Goal: Task Accomplishment & Management: Use online tool/utility

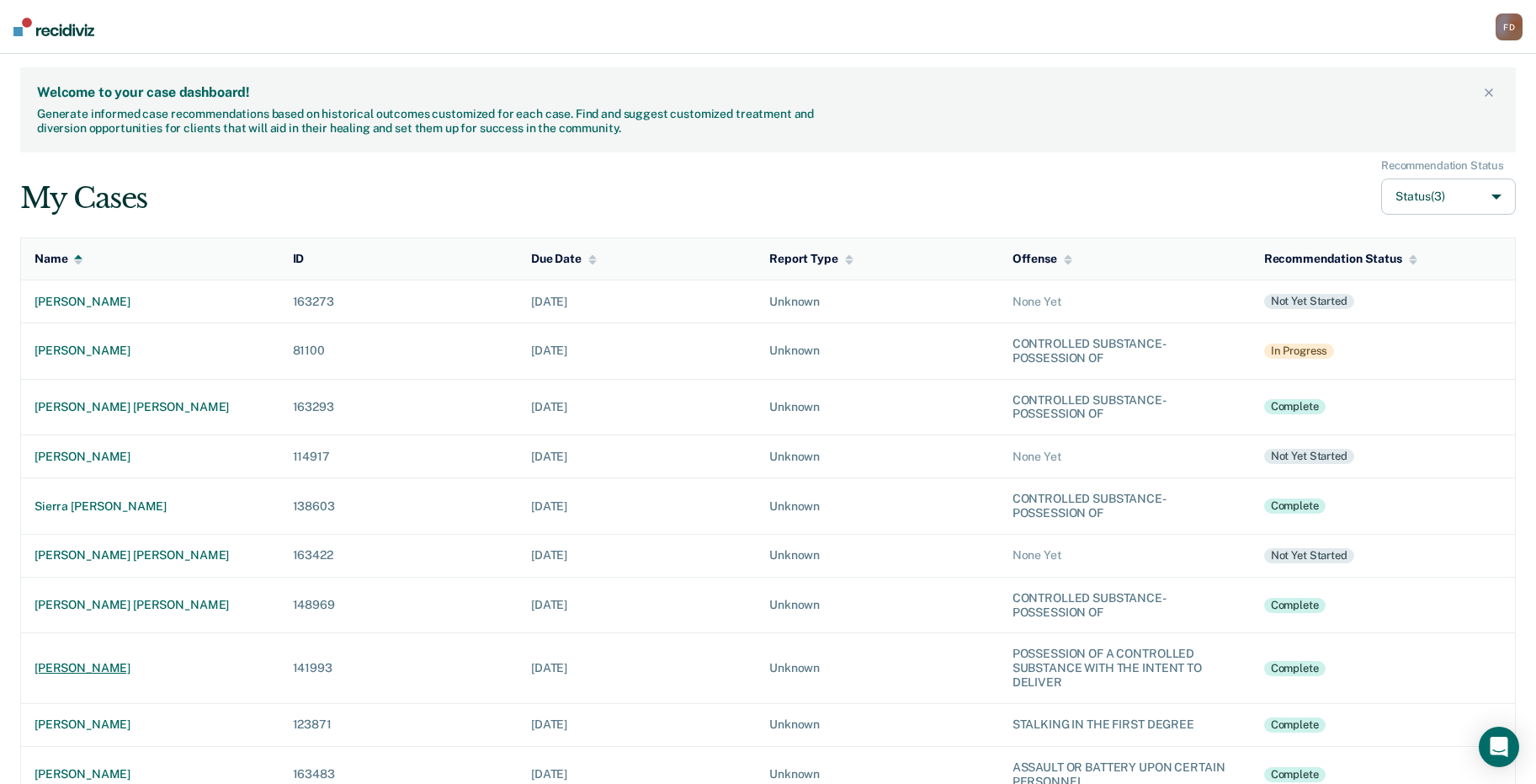
click at [94, 666] on div "[PERSON_NAME]" at bounding box center [151, 668] width 231 height 14
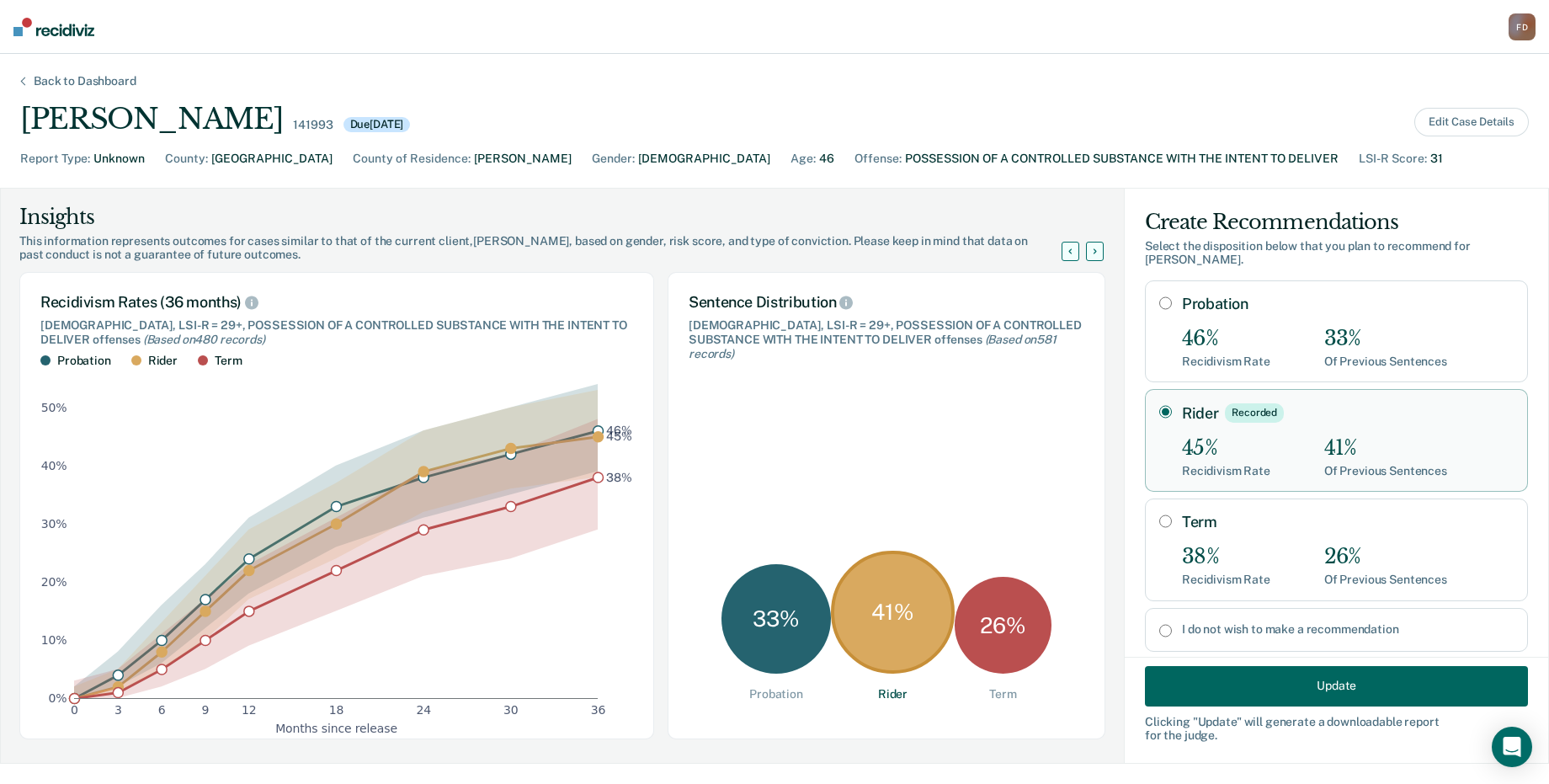
click at [1159, 520] on input "Term" at bounding box center [1165, 521] width 13 height 14
radio input "true"
radio input "false"
click at [1300, 685] on button "Update" at bounding box center [1336, 685] width 383 height 41
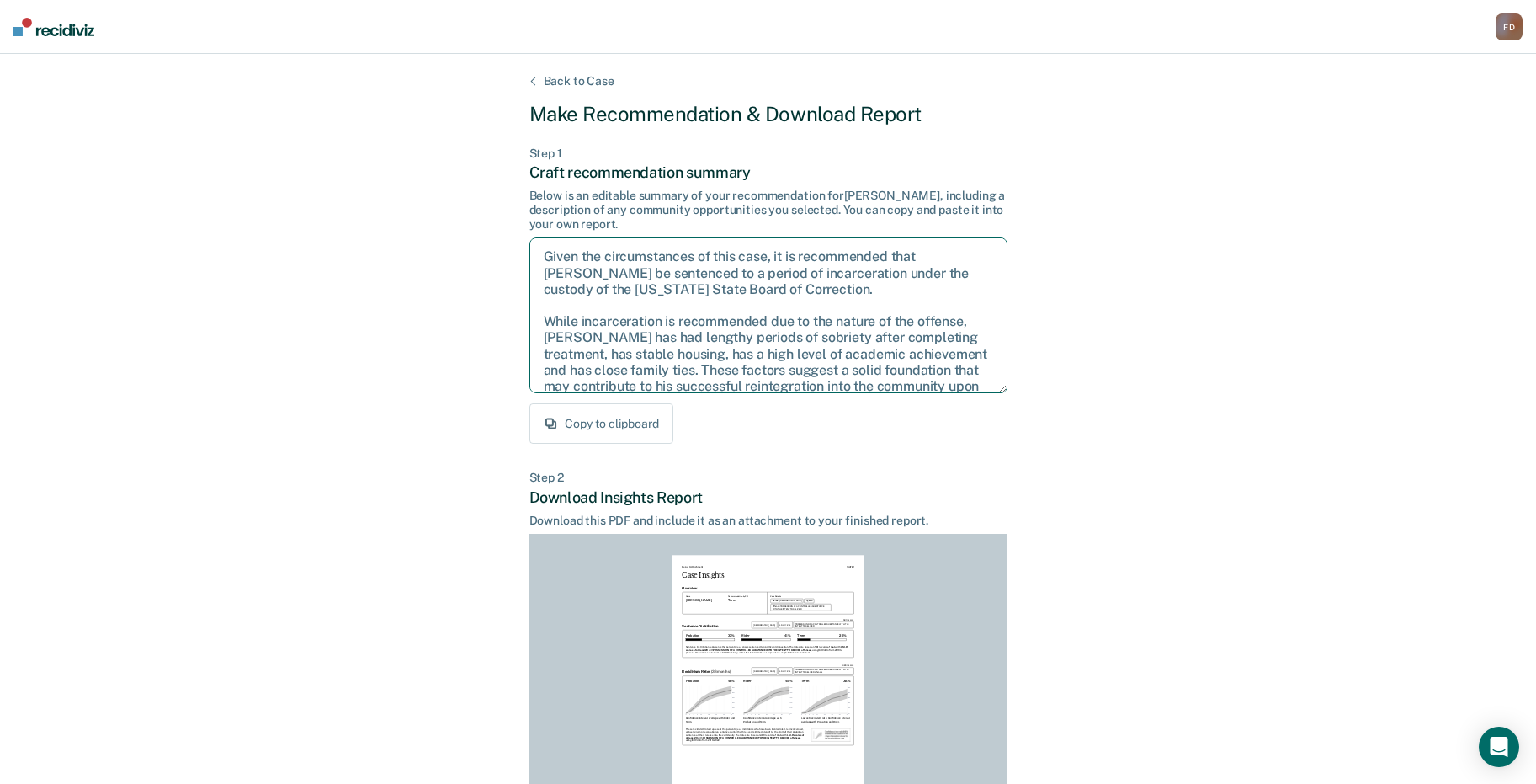
scroll to position [124, 0]
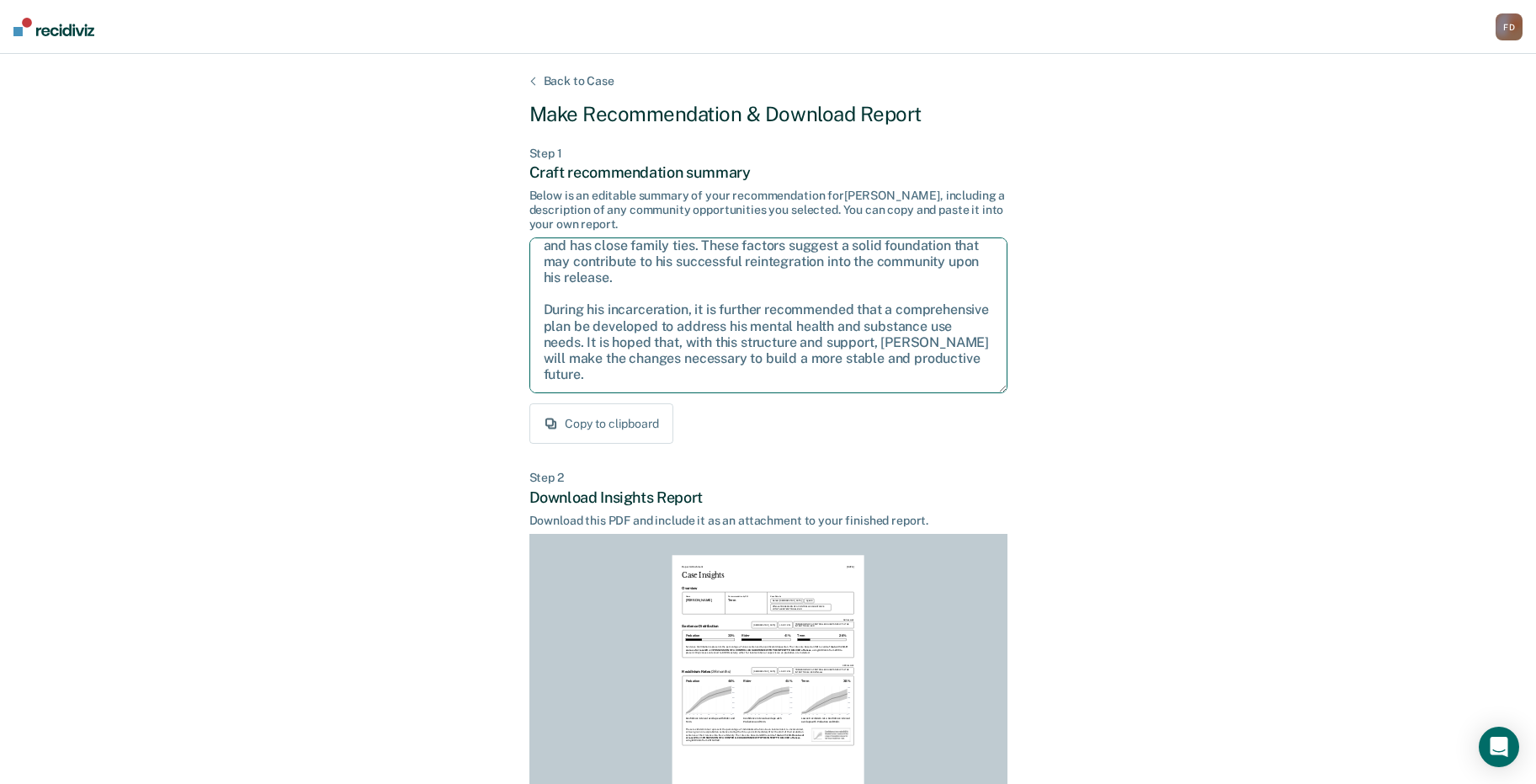
drag, startPoint x: 538, startPoint y: 248, endPoint x: 964, endPoint y: 429, distance: 462.9
click at [964, 429] on div "Step 1 Craft recommendation summary Below is an editable summary of your recomm…" at bounding box center [769, 295] width 478 height 298
click at [1074, 440] on div "Back to Case Make Recommendation & Download Report Step 1 Craft recommendation …" at bounding box center [768, 506] width 1536 height 906
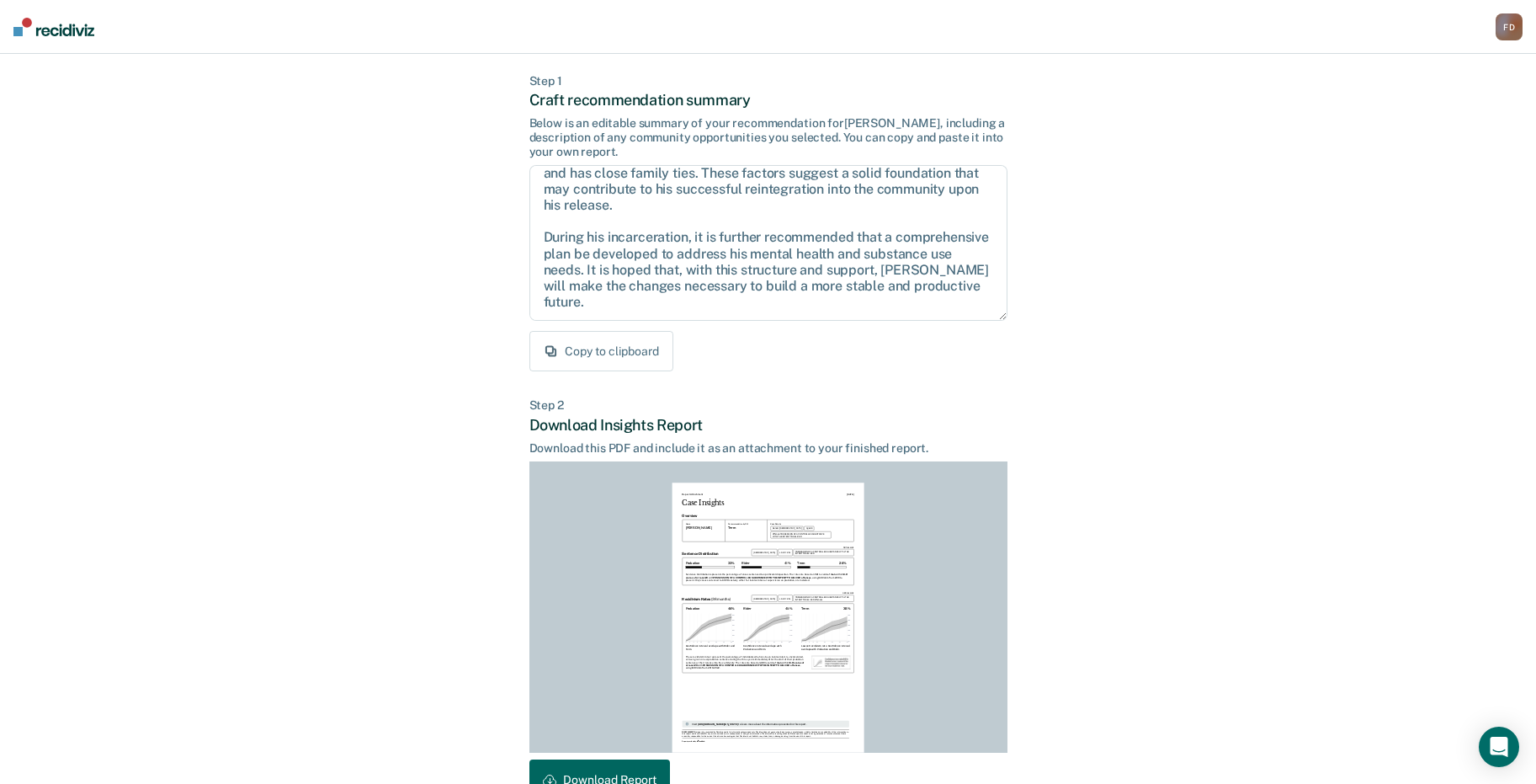
scroll to position [176, 0]
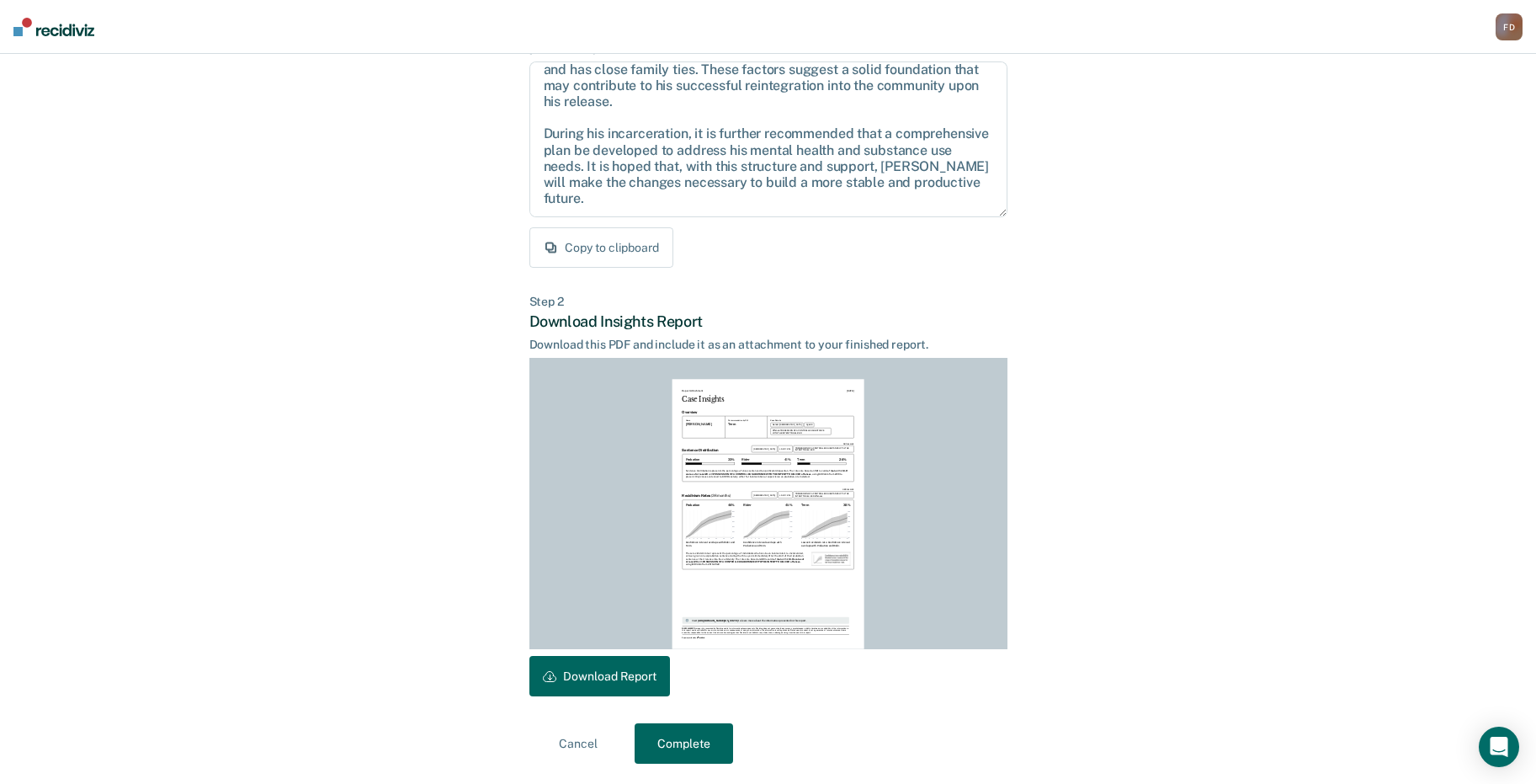
click at [606, 669] on button "Download Report" at bounding box center [600, 676] width 140 height 41
click at [697, 741] on button "Complete" at bounding box center [684, 743] width 99 height 41
